Goal: Transaction & Acquisition: Purchase product/service

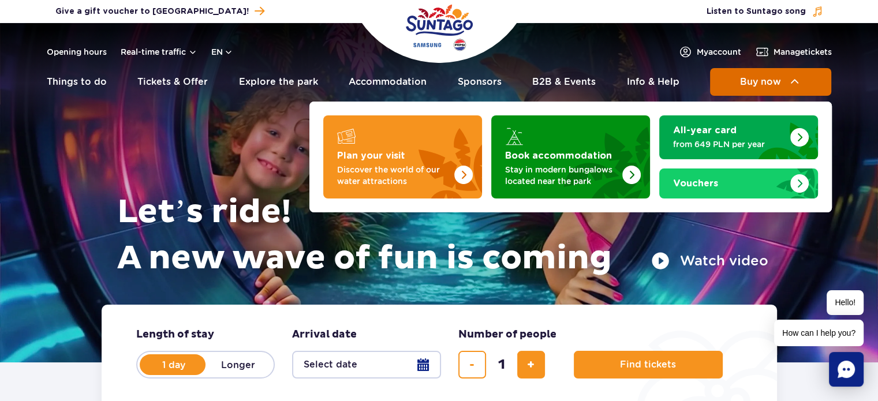
click at [753, 91] on button "Buy now" at bounding box center [770, 82] width 121 height 28
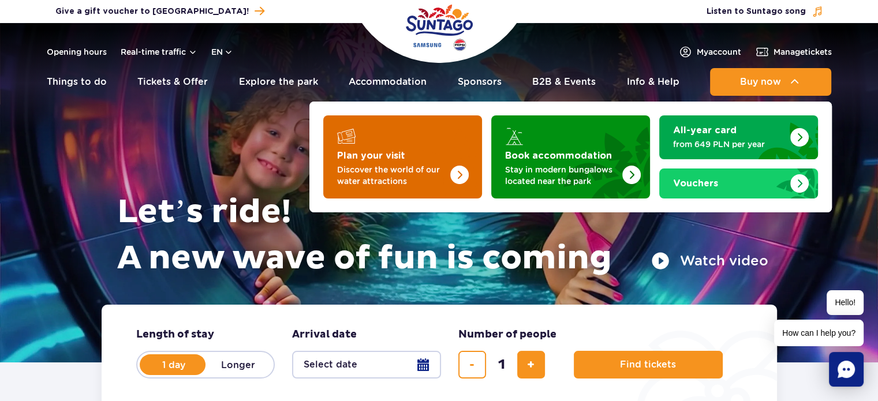
click at [404, 169] on p "Discover the world of our water attractions" at bounding box center [393, 175] width 113 height 23
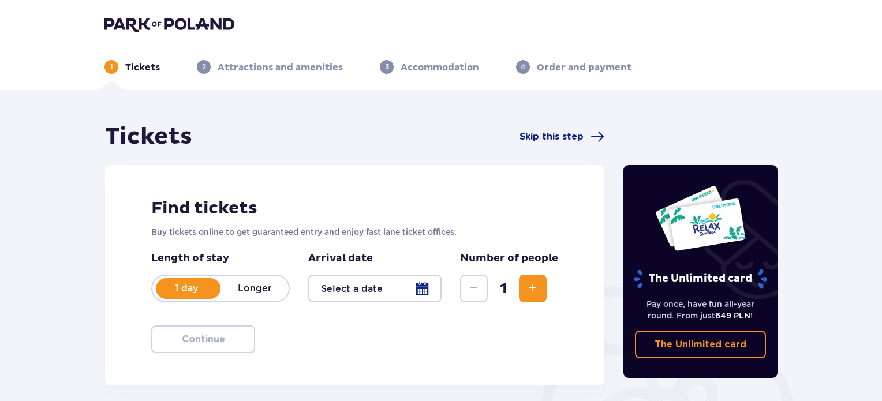
click at [422, 292] on div at bounding box center [374, 289] width 133 height 28
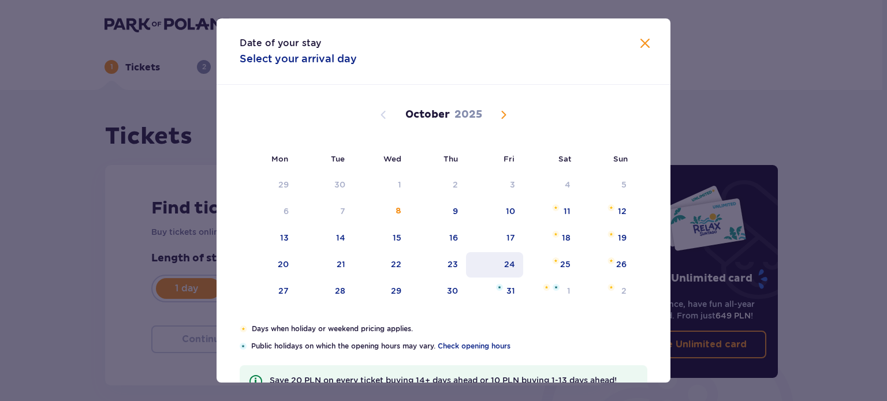
click at [508, 270] on div "24" at bounding box center [494, 264] width 57 height 25
type input "24.10.25"
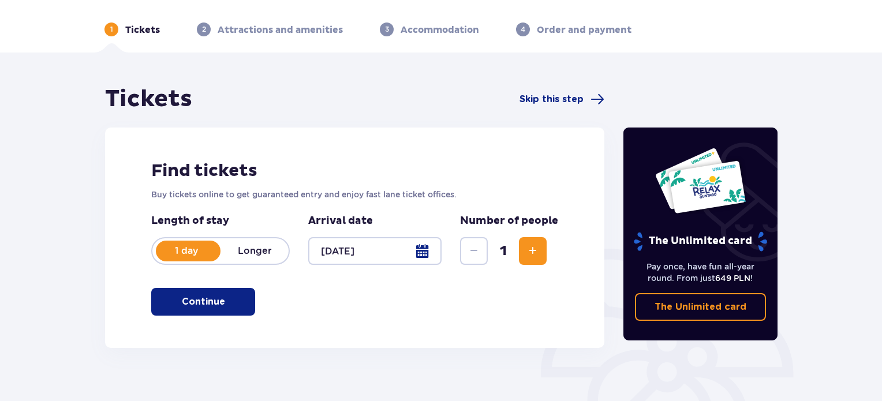
scroll to position [58, 0]
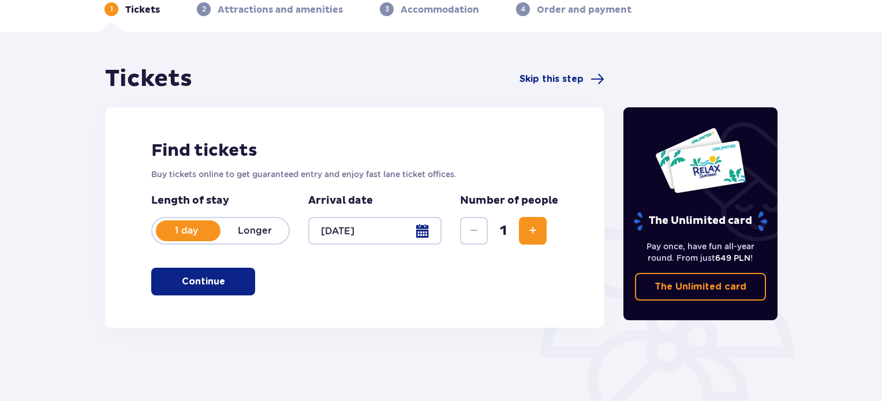
click at [536, 238] on button "Increase" at bounding box center [533, 231] width 28 height 28
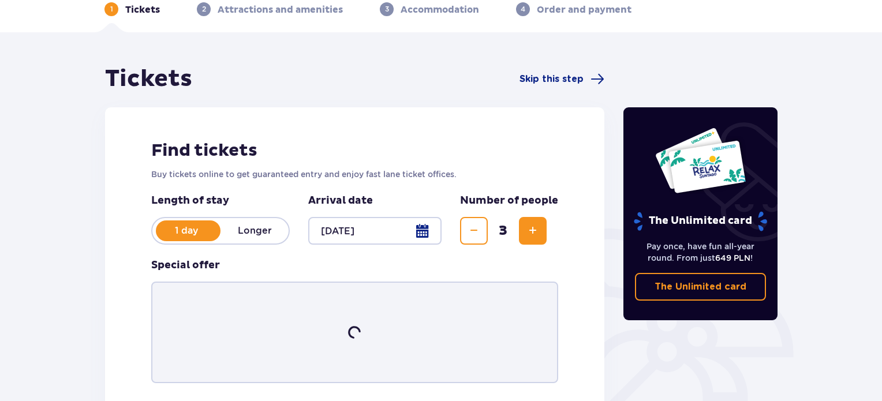
click at [536, 238] on button "Increase" at bounding box center [533, 231] width 28 height 28
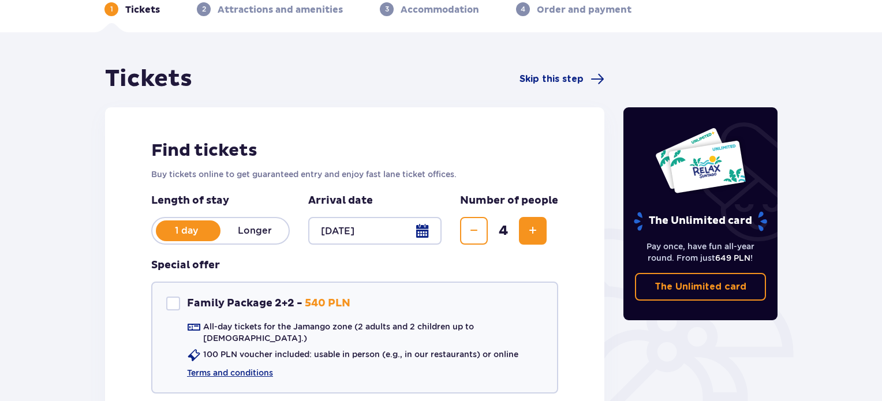
click at [473, 236] on span "Decrease" at bounding box center [474, 231] width 14 height 14
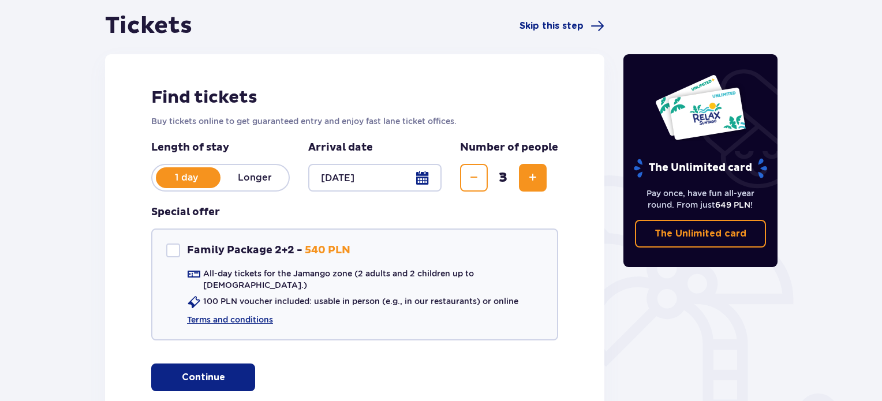
scroll to position [193, 0]
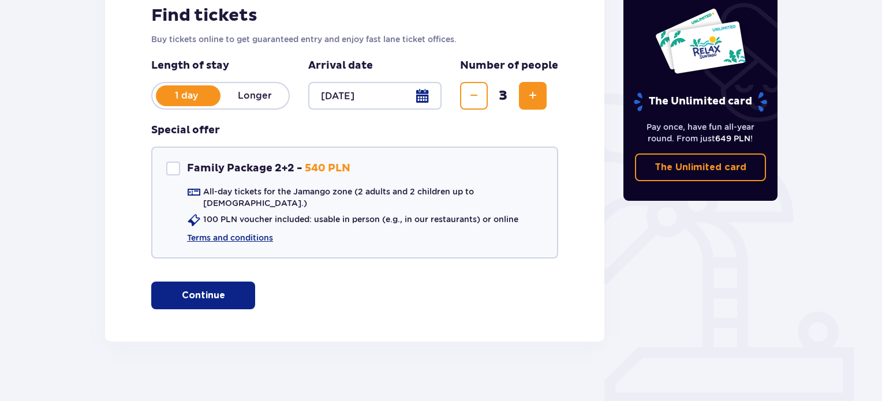
click at [241, 286] on button "Continue" at bounding box center [203, 296] width 104 height 28
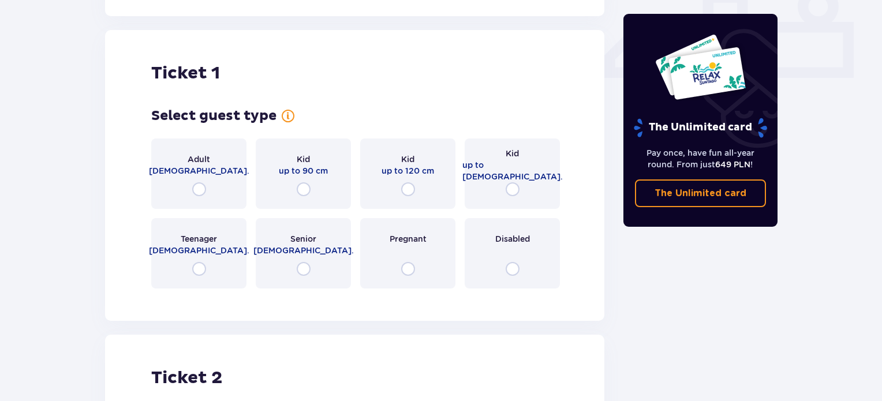
scroll to position [525, 0]
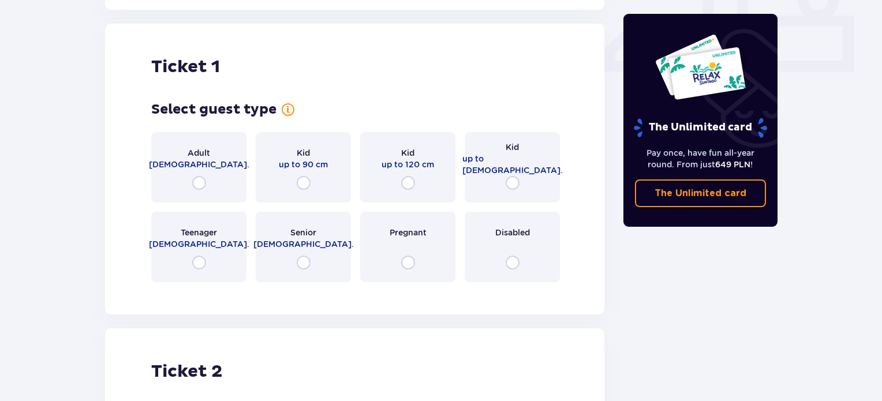
click at [196, 176] on input "radio" at bounding box center [199, 183] width 14 height 14
radio input "true"
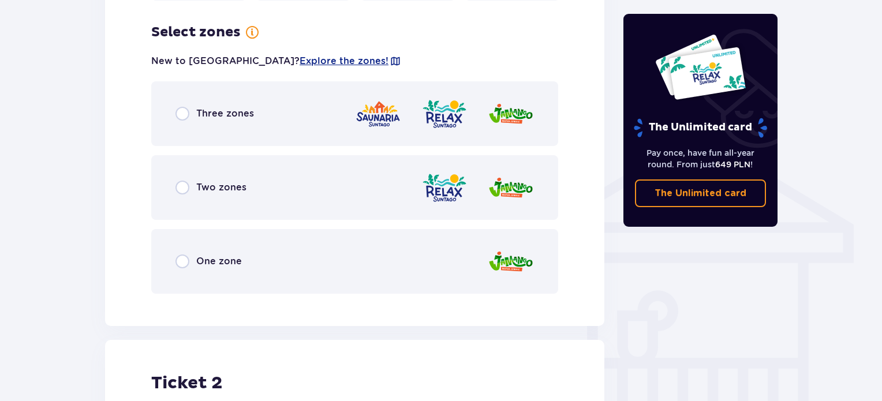
click at [203, 255] on span "One zone" at bounding box center [219, 261] width 46 height 13
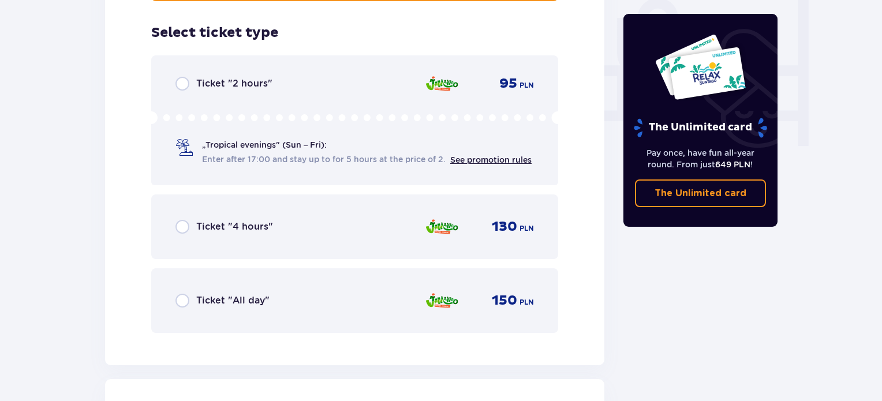
scroll to position [1100, 0]
click at [253, 297] on div "Ticket "All day" 150 PLN" at bounding box center [354, 300] width 358 height 24
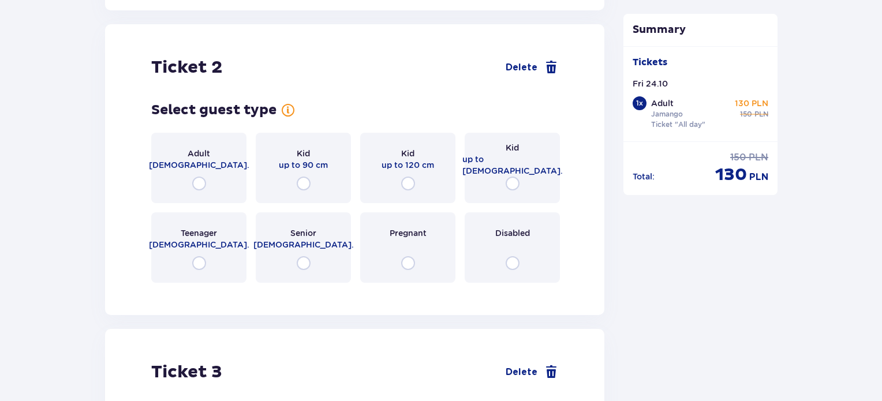
scroll to position [1512, 0]
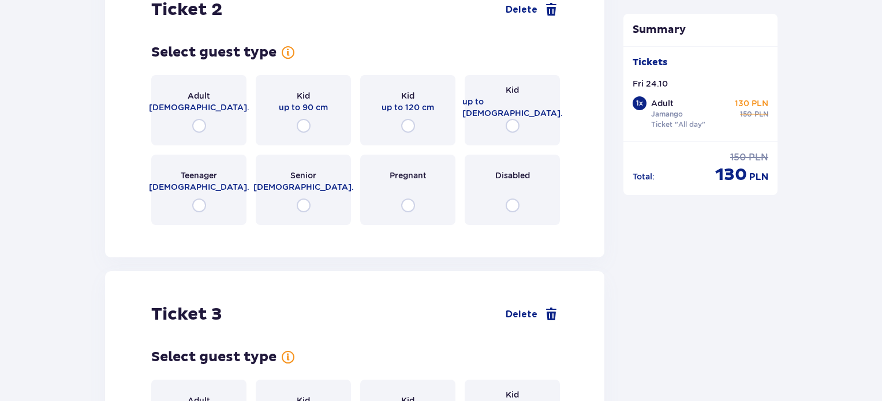
click at [202, 119] on input "radio" at bounding box center [199, 126] width 14 height 14
radio input "true"
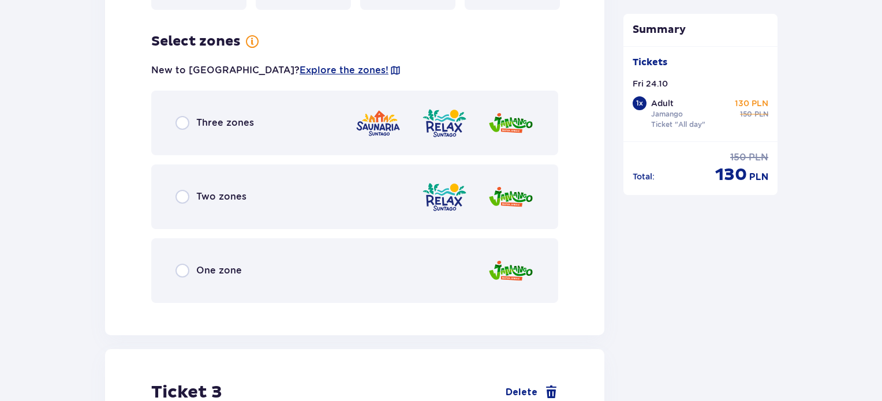
scroll to position [1736, 0]
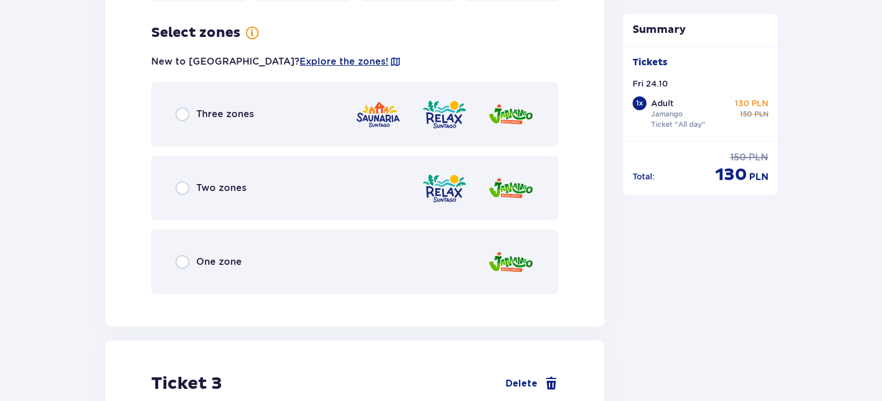
click at [254, 252] on div "One zone" at bounding box center [354, 262] width 407 height 65
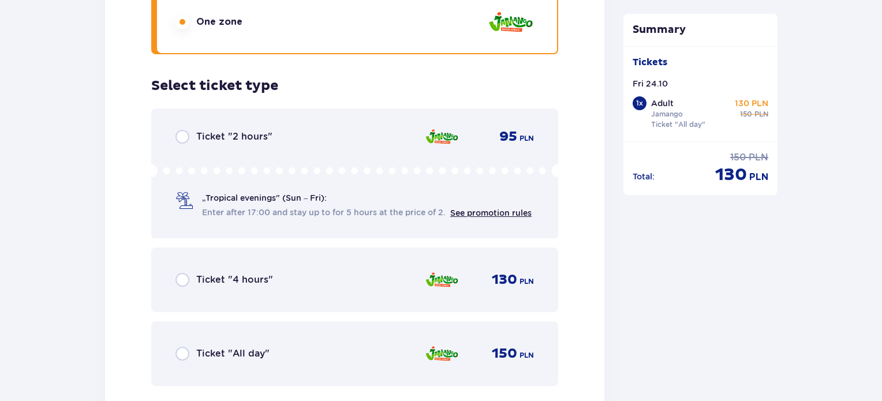
scroll to position [2029, 0]
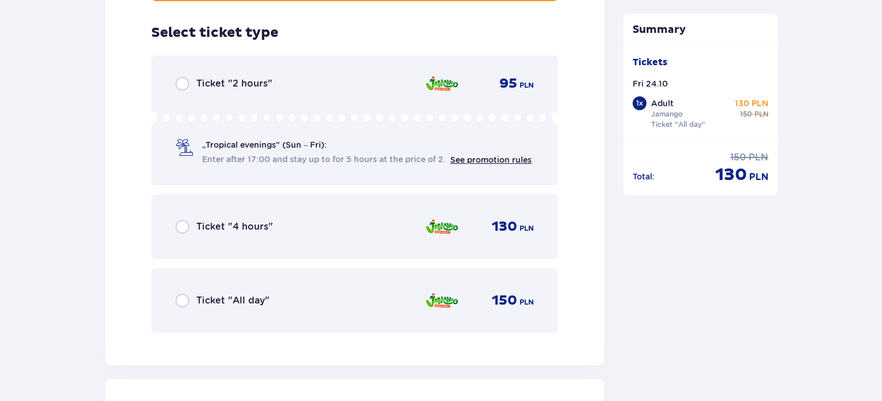
click at [255, 294] on div "Ticket "All day"" at bounding box center [222, 301] width 94 height 14
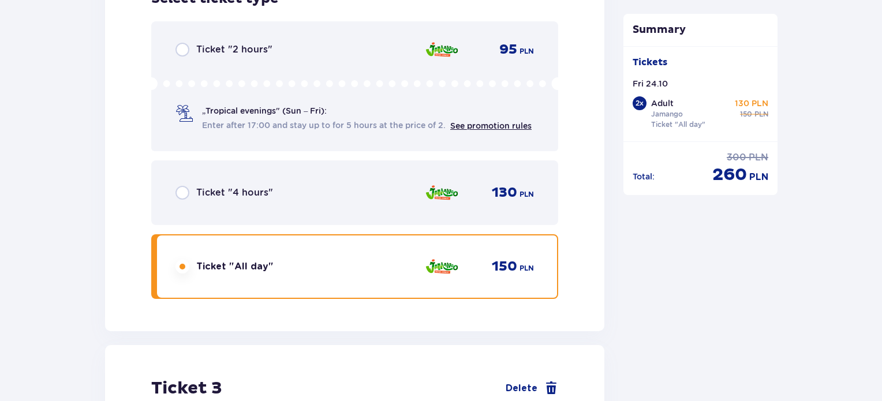
scroll to position [2384, 0]
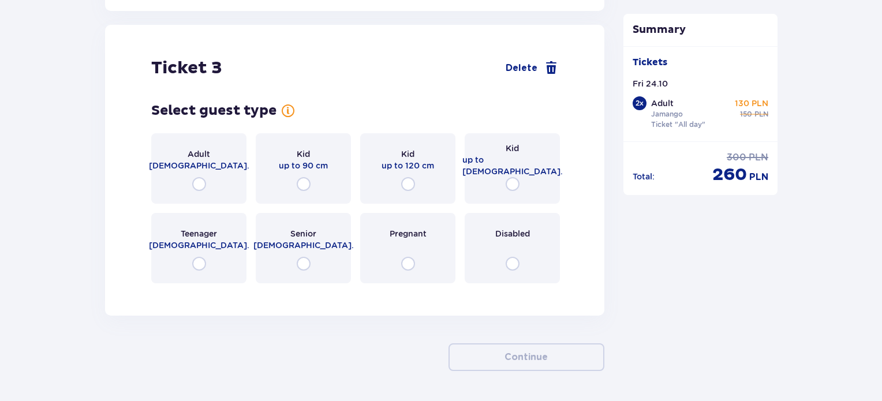
click at [510, 166] on div "Kid up to 16 y.o." at bounding box center [512, 168] width 95 height 70
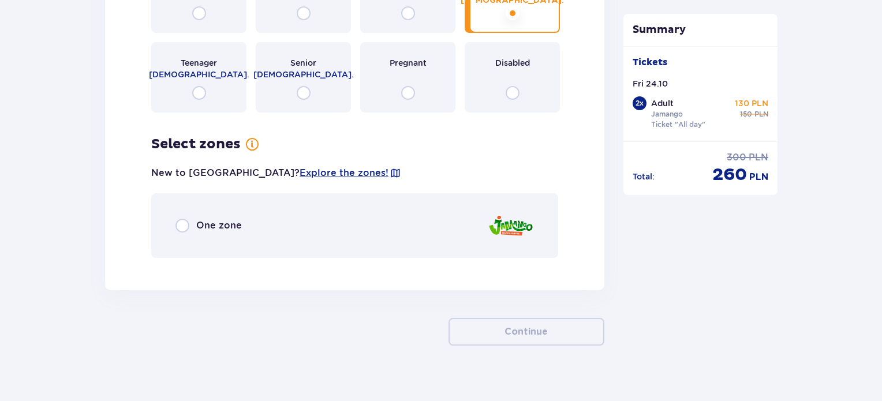
scroll to position [2557, 0]
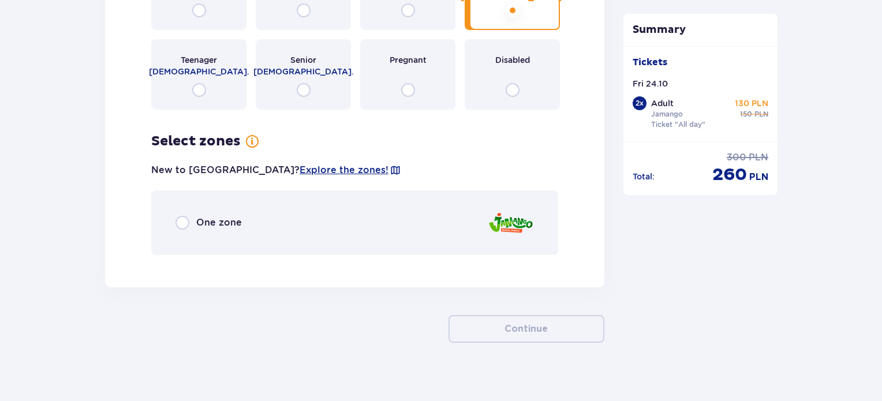
click at [303, 215] on div "One zone" at bounding box center [354, 223] width 407 height 65
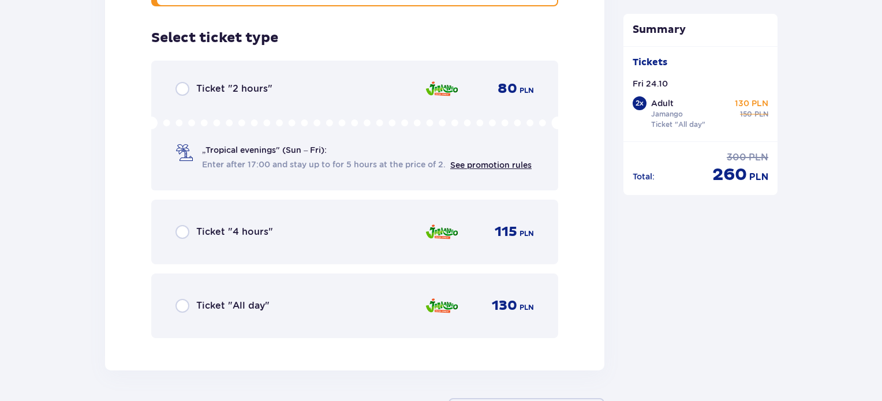
scroll to position [2811, 0]
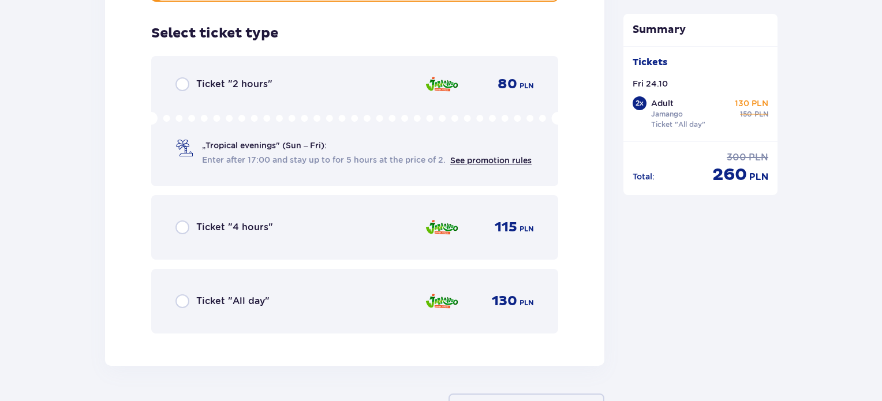
click at [297, 289] on div "Ticket "All day" 130 PLN" at bounding box center [354, 301] width 358 height 24
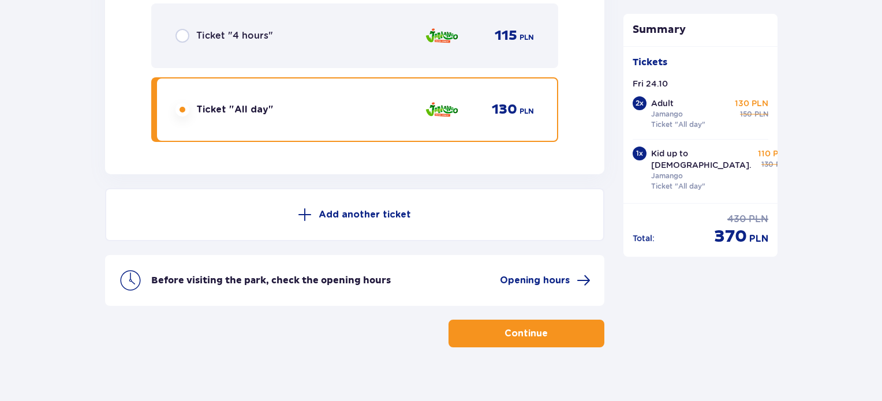
scroll to position [3007, 0]
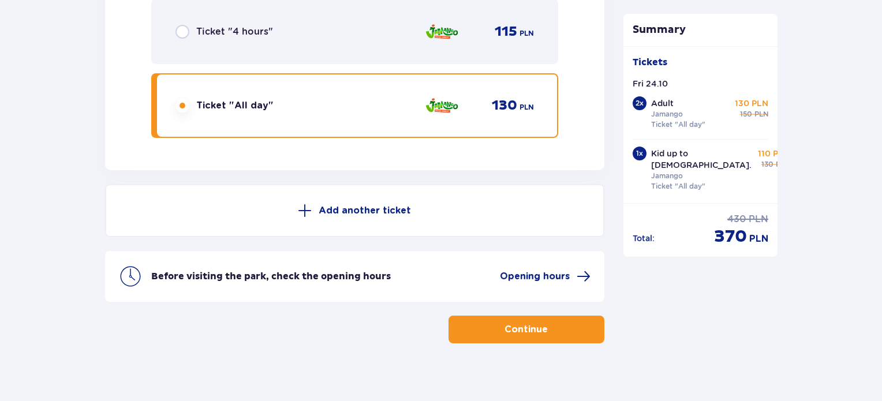
click at [544, 323] on span "button" at bounding box center [550, 330] width 14 height 14
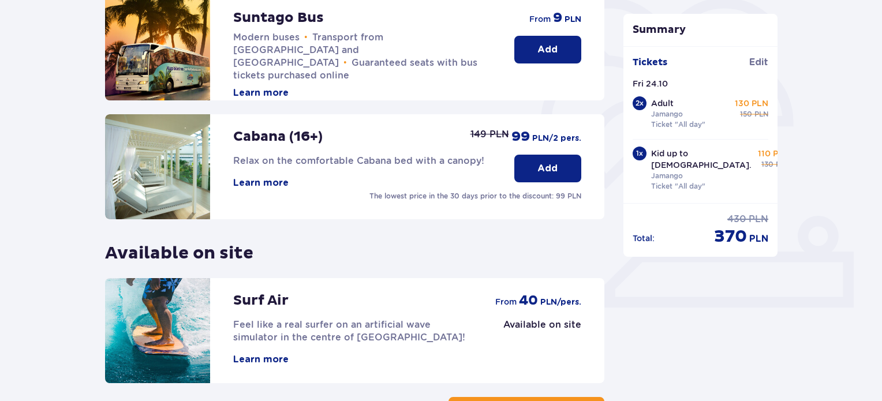
scroll to position [381, 0]
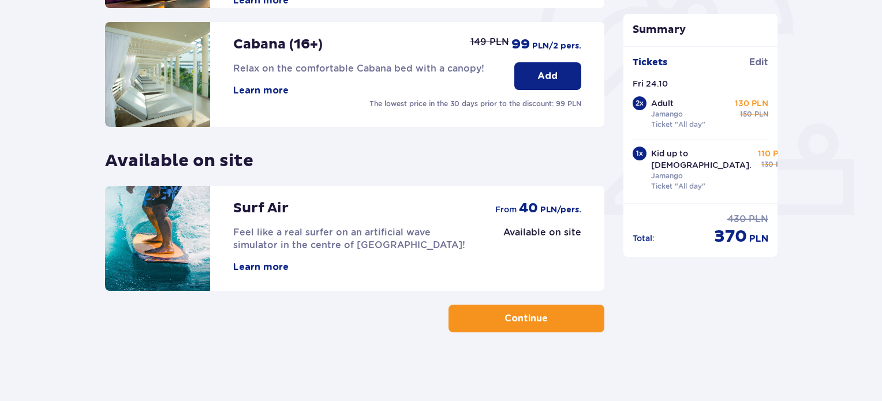
click at [552, 319] on span "button" at bounding box center [550, 319] width 14 height 14
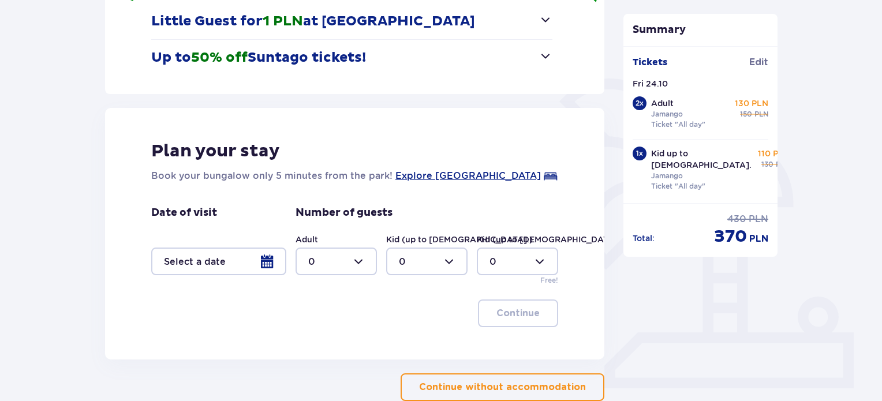
scroll to position [231, 0]
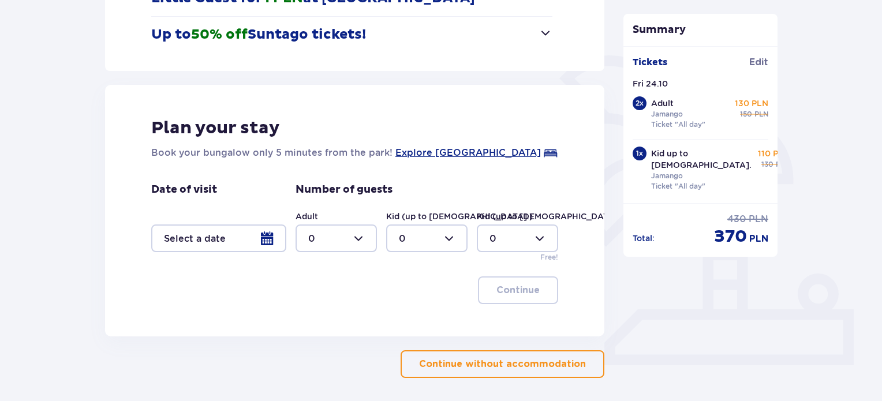
click at [537, 364] on p "Continue without accommodation" at bounding box center [502, 364] width 167 height 13
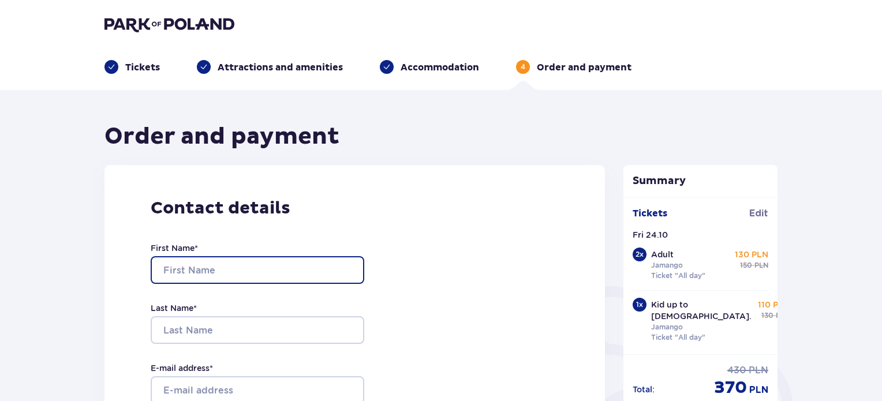
click at [200, 269] on input "First Name *" at bounding box center [258, 270] width 214 height 28
type input "Vita"
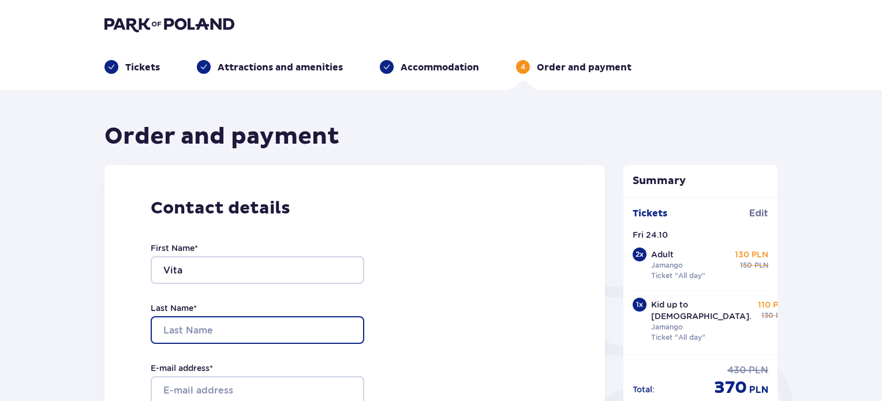
click at [217, 324] on input "Last Name *" at bounding box center [258, 330] width 214 height 28
type input "Nikolajenko"
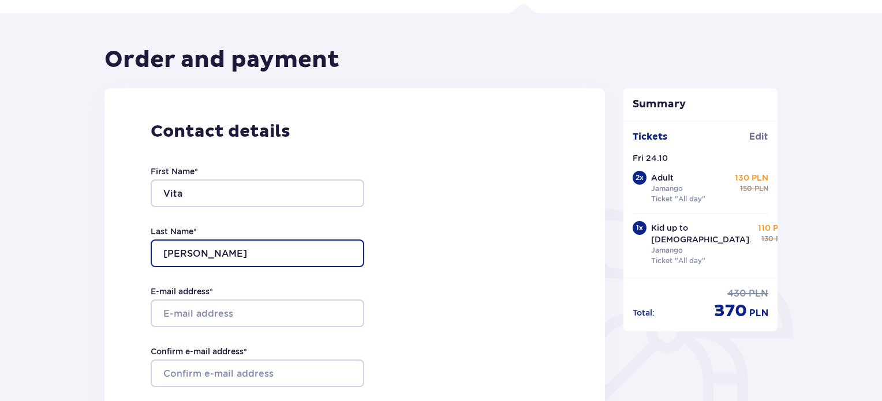
scroll to position [173, 0]
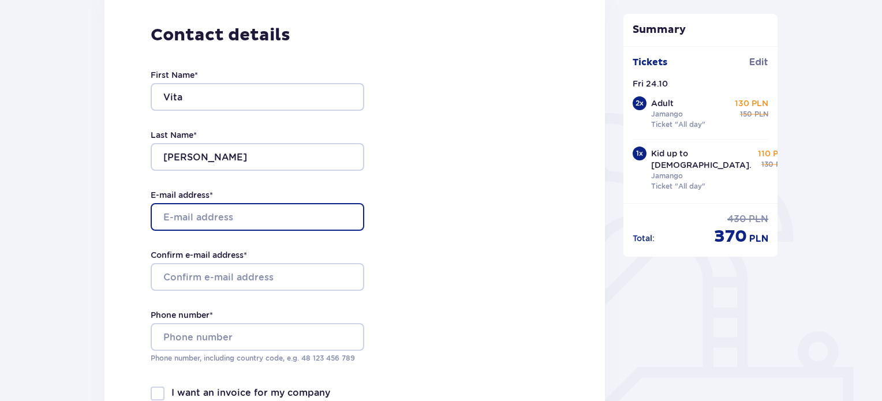
click at [175, 218] on input "E-mail address *" at bounding box center [258, 217] width 214 height 28
type input "[EMAIL_ADDRESS][DOMAIN_NAME]"
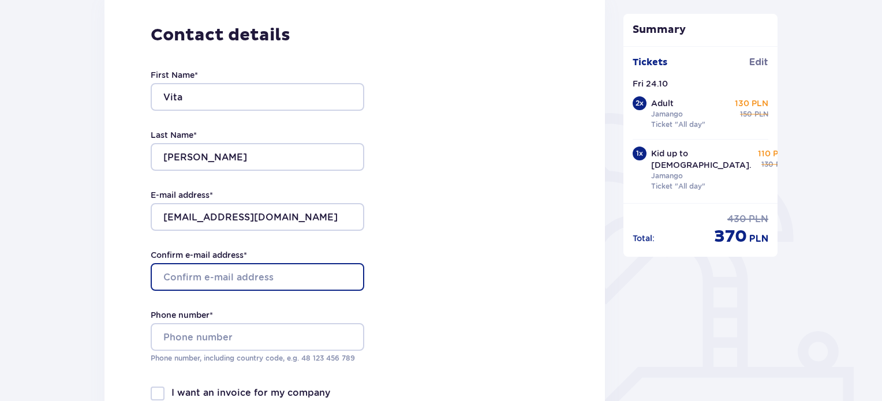
click at [187, 278] on input "Confirm e-mail address *" at bounding box center [258, 277] width 214 height 28
type input "[EMAIL_ADDRESS][DOMAIN_NAME]"
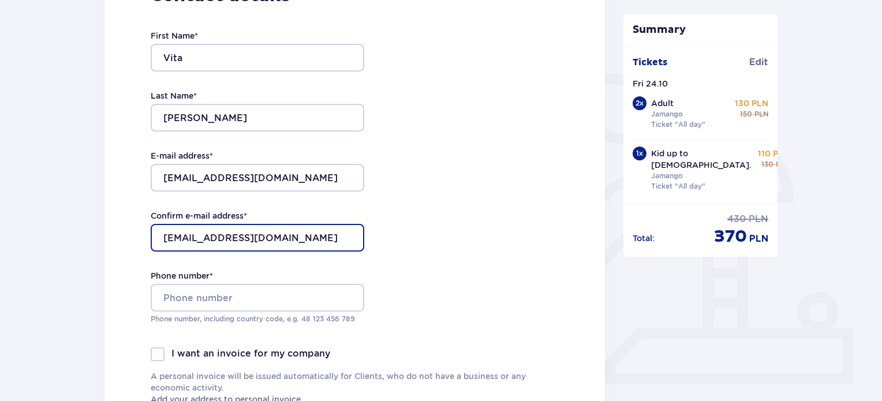
scroll to position [346, 0]
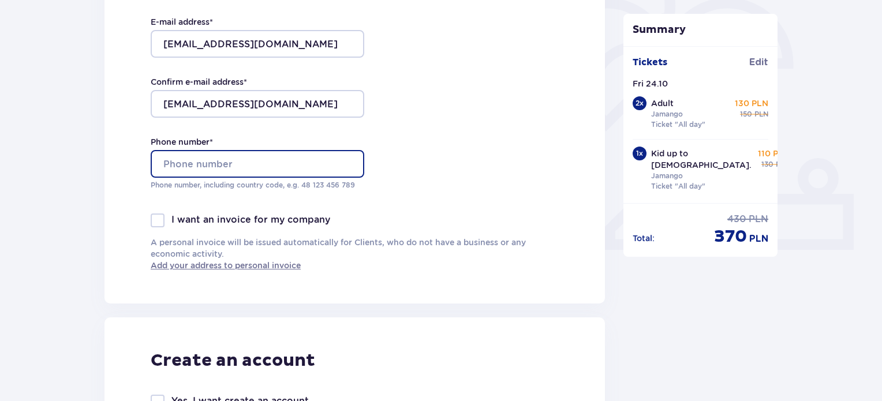
click at [227, 163] on input "Phone number *" at bounding box center [258, 164] width 214 height 28
click at [165, 163] on input "27090382" at bounding box center [258, 164] width 214 height 28
type input "+37127090382"
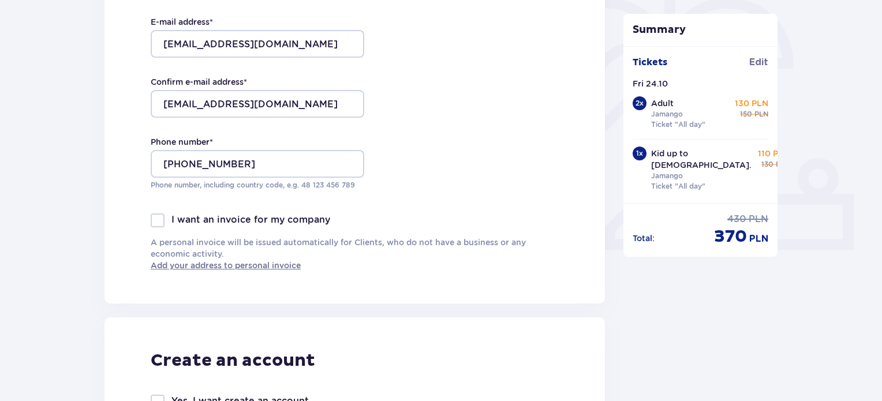
click at [361, 283] on div "Contact details First Name * Vita Last Name * Nikolajenko E-mail address * vita…" at bounding box center [354, 61] width 501 height 485
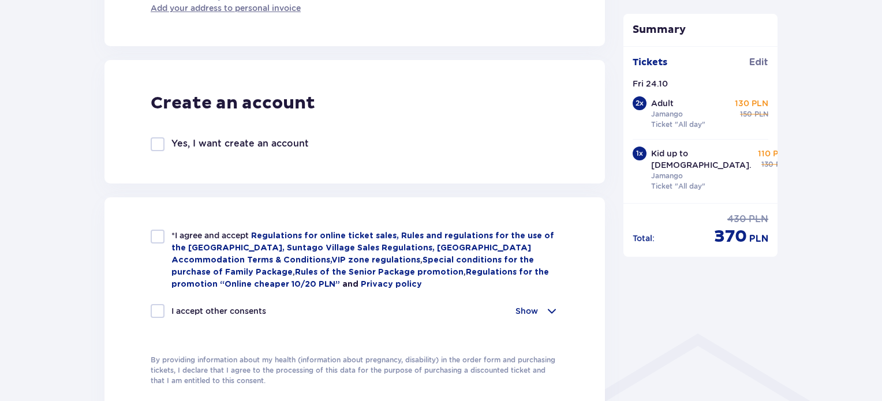
scroll to position [693, 0]
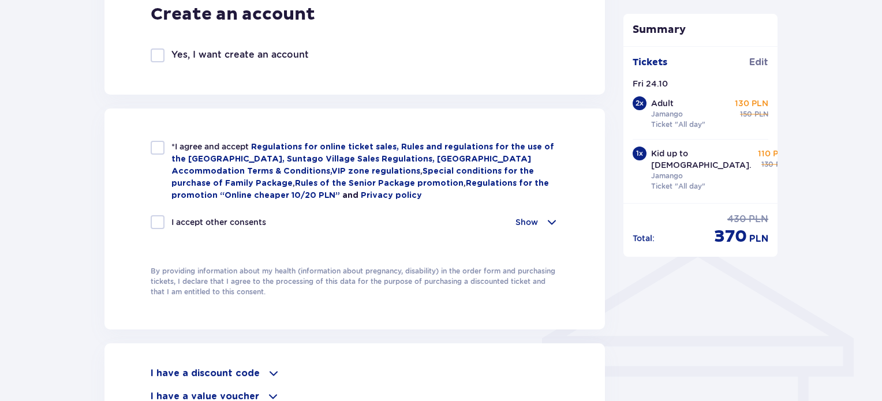
click at [166, 152] on div "*I agree and accept Regulations for online ticket sales, Rules and regulations …" at bounding box center [355, 171] width 408 height 61
checkbox input "true"
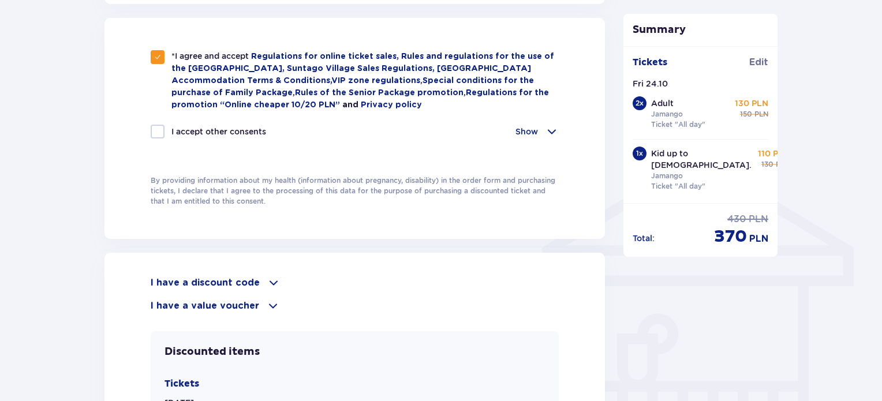
scroll to position [808, 0]
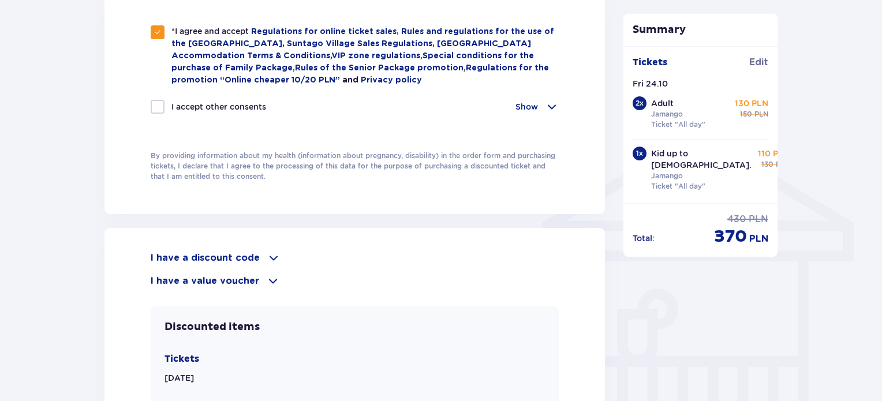
click at [554, 107] on span at bounding box center [552, 107] width 14 height 14
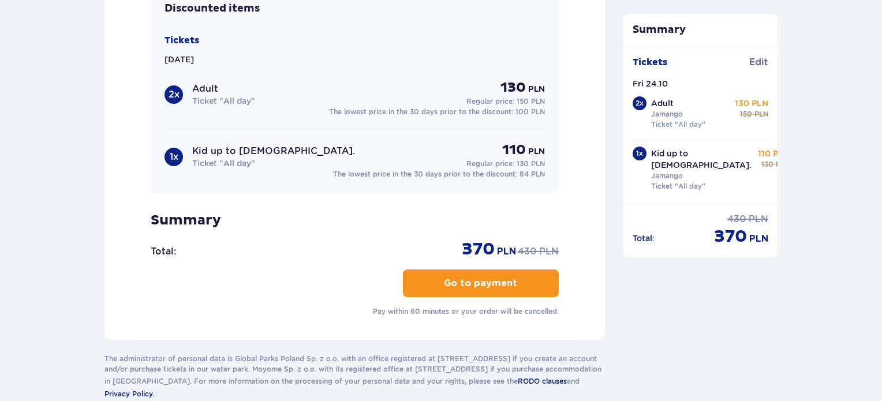
scroll to position [1386, 0]
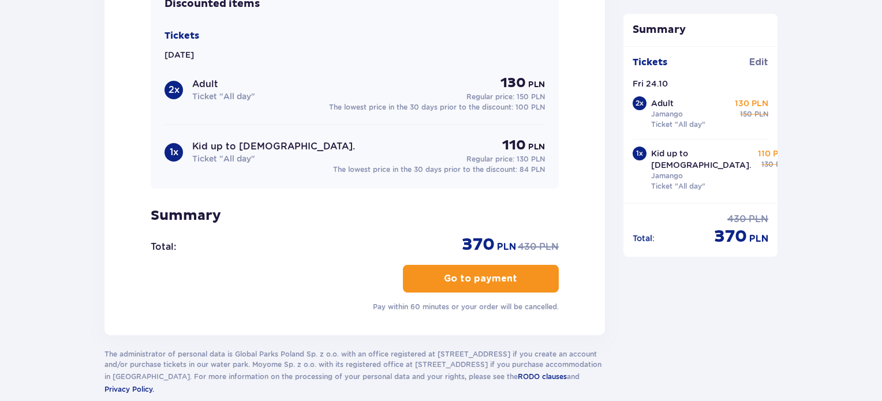
click at [464, 282] on p "Go to payment" at bounding box center [480, 278] width 73 height 13
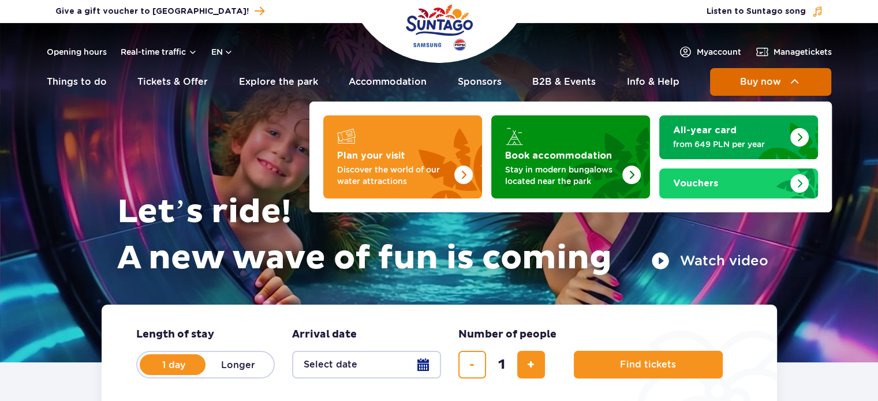
click at [795, 84] on img at bounding box center [795, 82] width 14 height 14
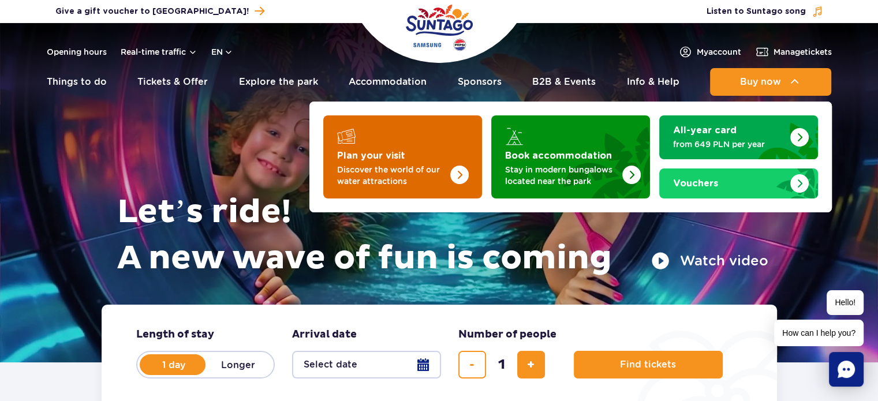
click at [387, 159] on strong "Plan your visit" at bounding box center [371, 155] width 68 height 9
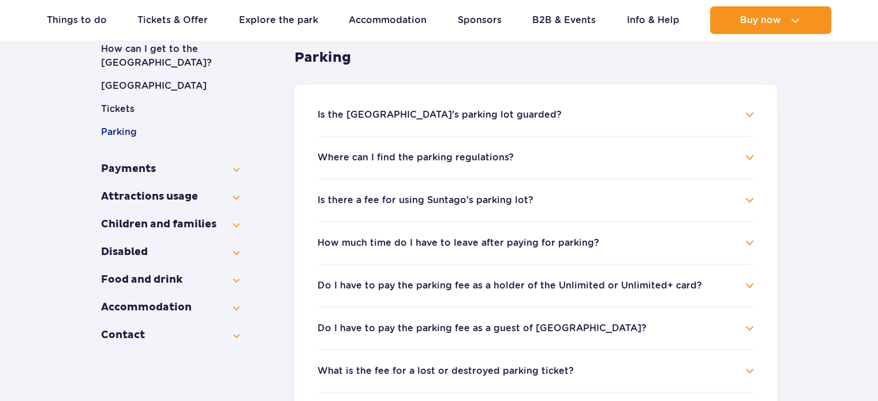
scroll to position [231, 0]
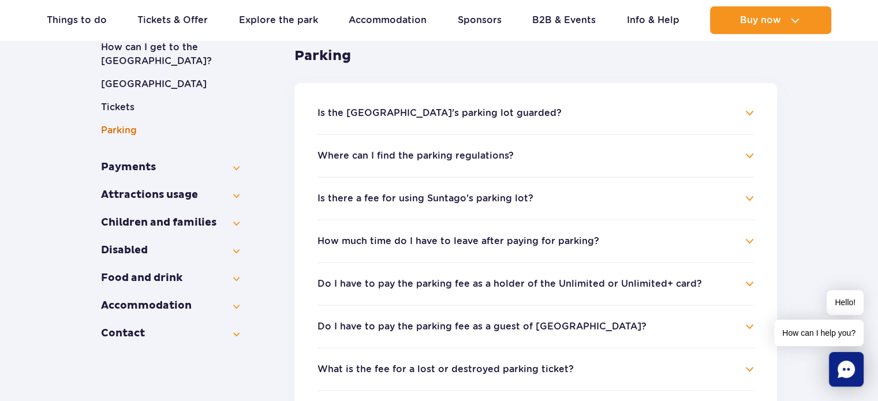
click at [124, 127] on button "Parking" at bounding box center [170, 131] width 139 height 14
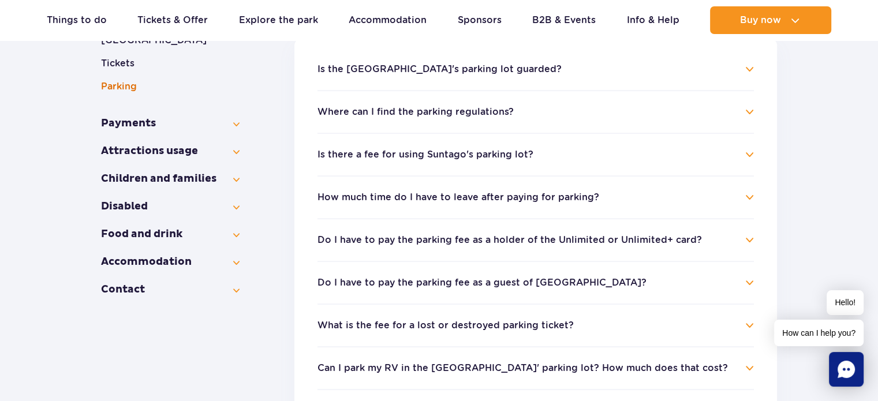
scroll to position [346, 0]
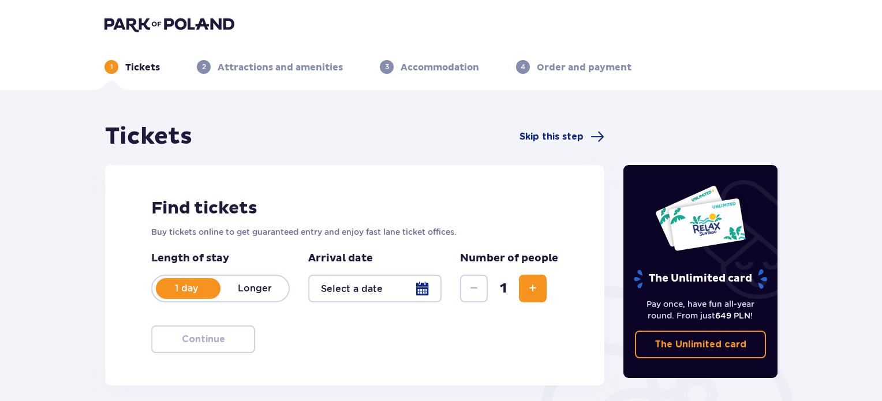
click at [192, 9] on header "1 Tickets 2 Attractions and amenities 3 Accommodation 4 Order and payment" at bounding box center [441, 45] width 882 height 90
click at [194, 25] on img at bounding box center [169, 24] width 130 height 16
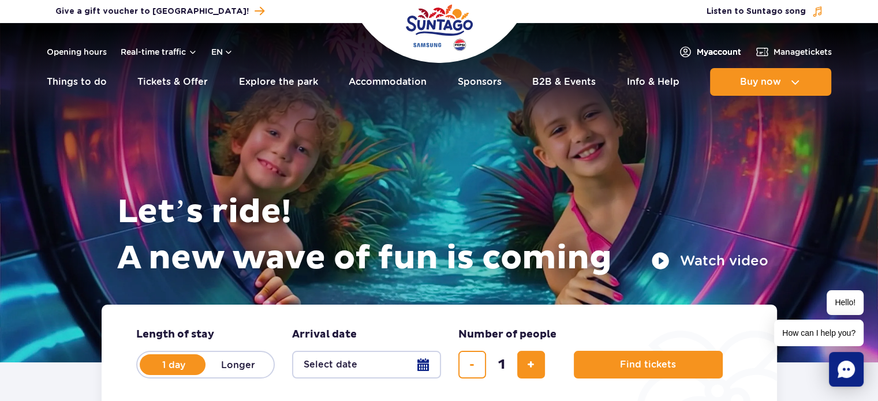
click at [708, 54] on span "My account" at bounding box center [719, 52] width 44 height 12
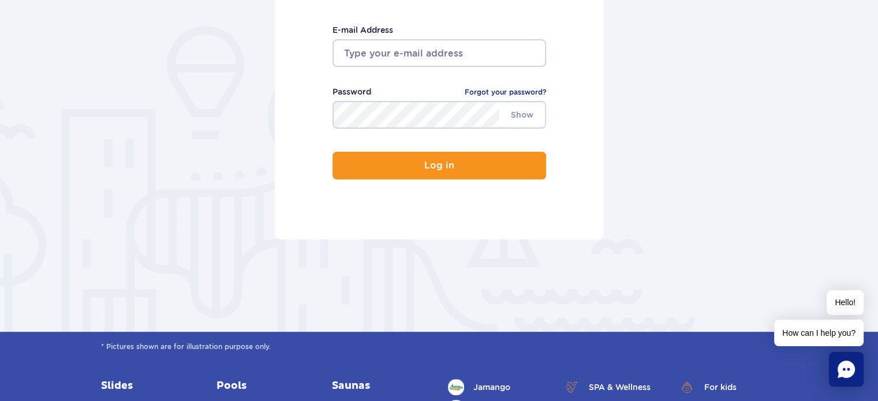
scroll to position [231, 0]
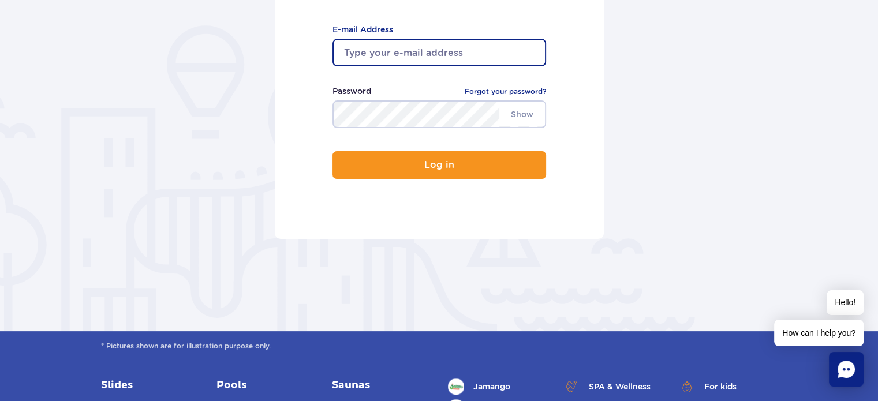
click at [419, 58] on input "email" at bounding box center [440, 53] width 214 height 28
type input "[EMAIL_ADDRESS][DOMAIN_NAME]"
